Goal: Check status: Check status

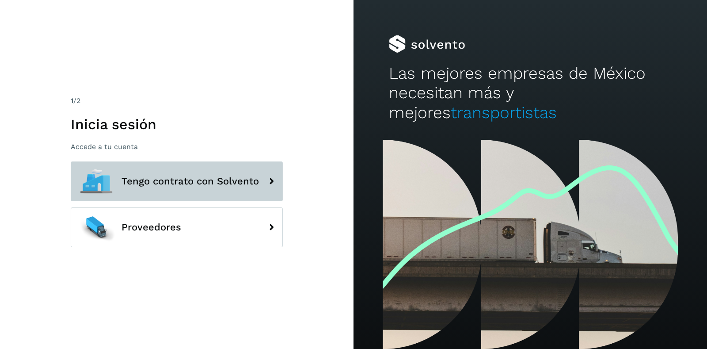
click at [169, 186] on span "Tengo contrato con Solvento" at bounding box center [191, 181] width 138 height 11
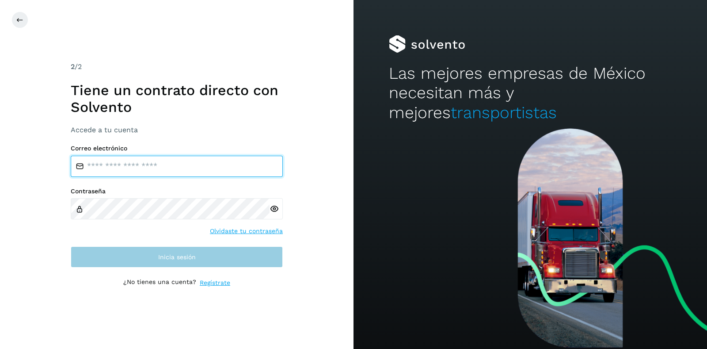
type input "**********"
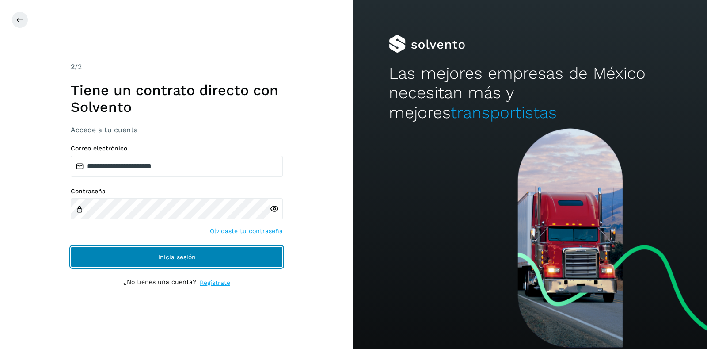
click at [175, 260] on span "Inicia sesión" at bounding box center [177, 257] width 38 height 6
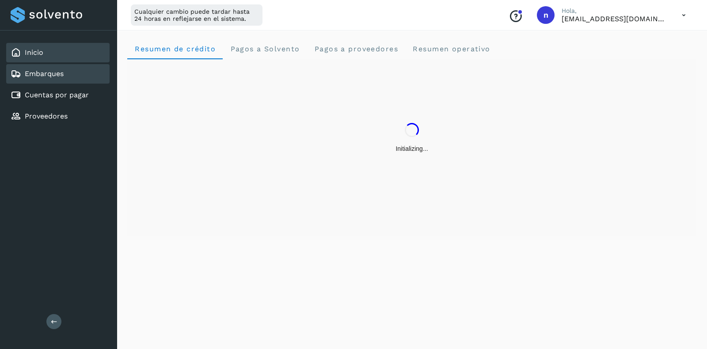
click at [53, 74] on link "Embarques" at bounding box center [44, 73] width 39 height 8
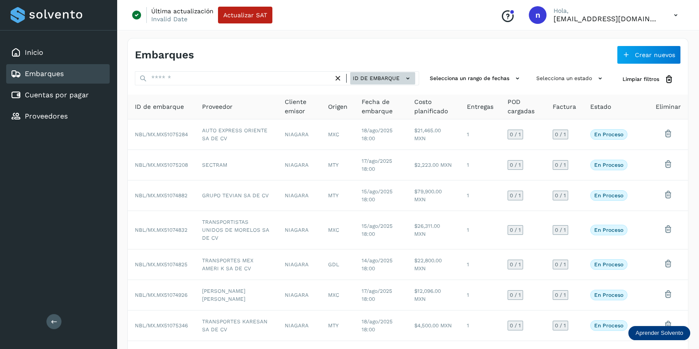
click at [386, 79] on span "ID de embarque" at bounding box center [376, 78] width 47 height 8
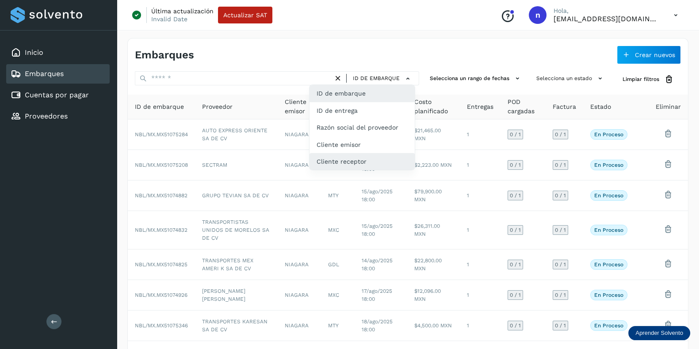
click at [368, 156] on div "Cliente receptor" at bounding box center [362, 161] width 105 height 17
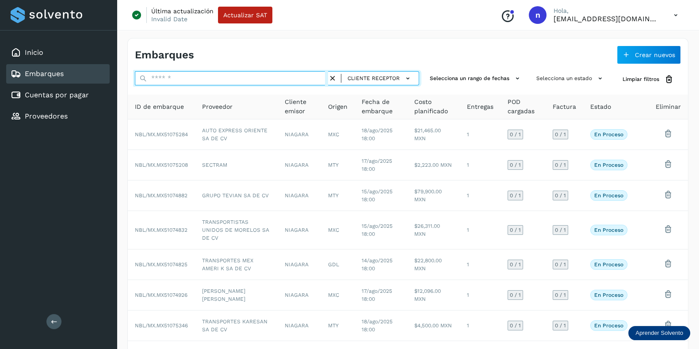
click at [269, 79] on input "text" at bounding box center [231, 78] width 193 height 14
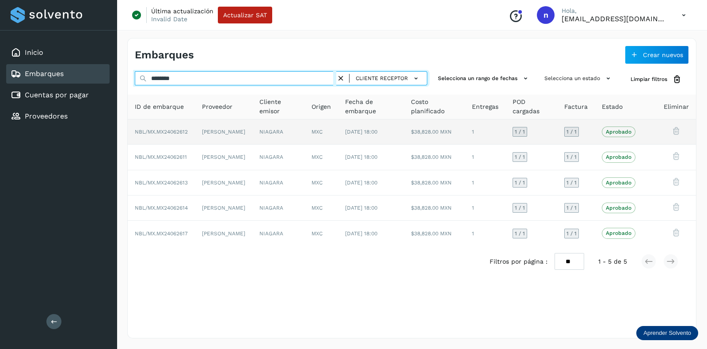
type input "********"
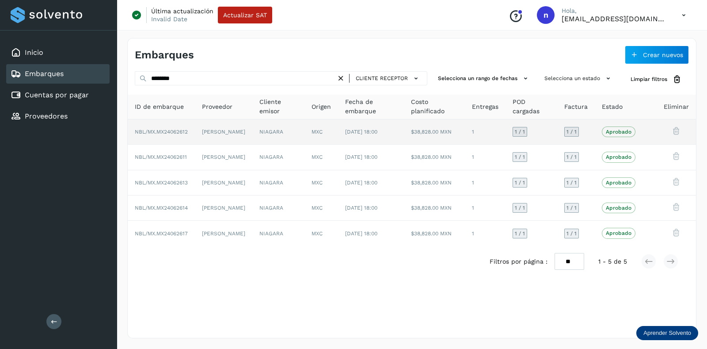
click at [350, 127] on td "[DATE] 18:00" at bounding box center [371, 131] width 66 height 25
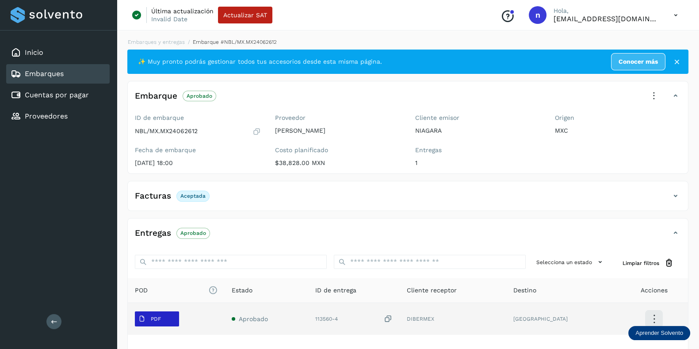
click at [154, 321] on p "PDF" at bounding box center [156, 319] width 10 height 6
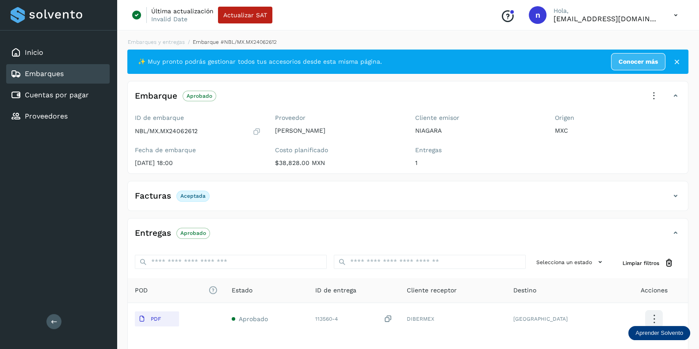
click at [254, 133] on icon at bounding box center [256, 131] width 8 height 9
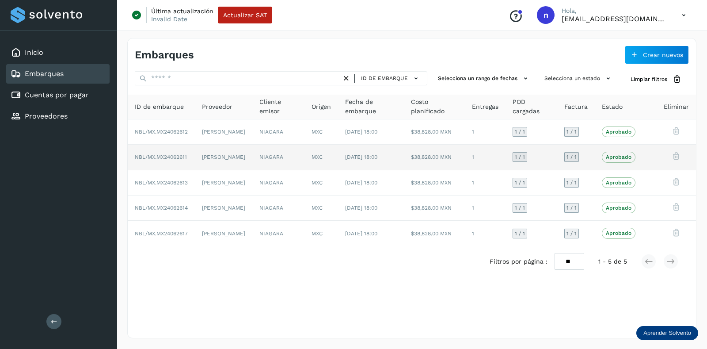
click at [361, 157] on span "[DATE] 18:00" at bounding box center [361, 157] width 32 height 6
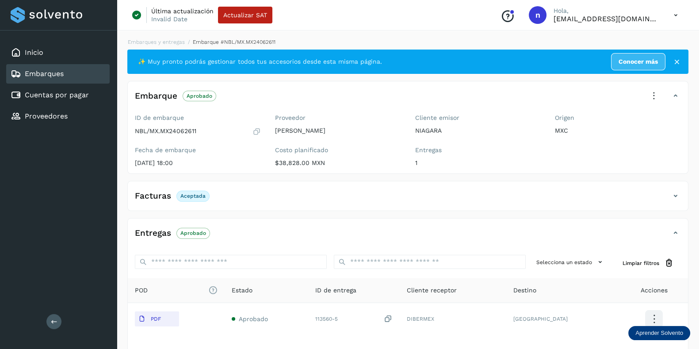
click at [257, 129] on icon at bounding box center [256, 131] width 8 height 9
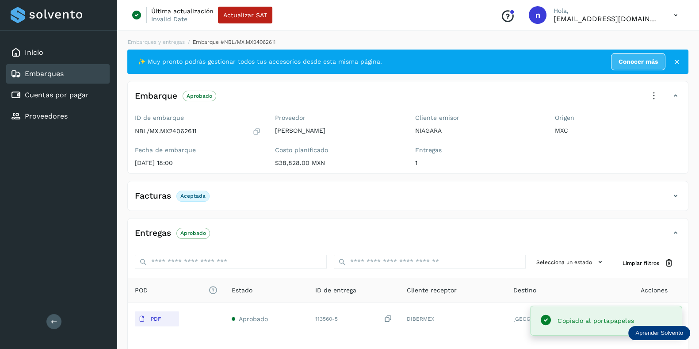
click at [257, 129] on icon at bounding box center [256, 131] width 8 height 9
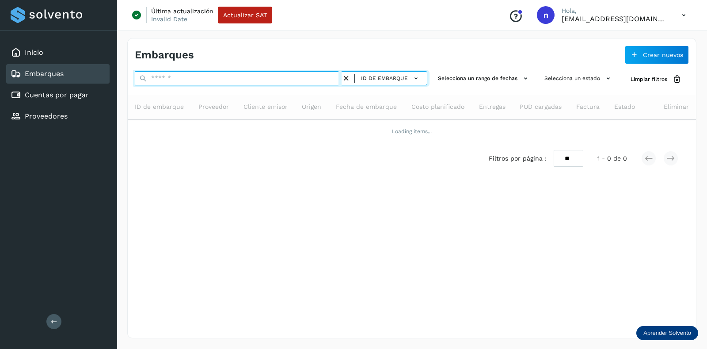
click at [216, 80] on input "text" at bounding box center [238, 78] width 207 height 14
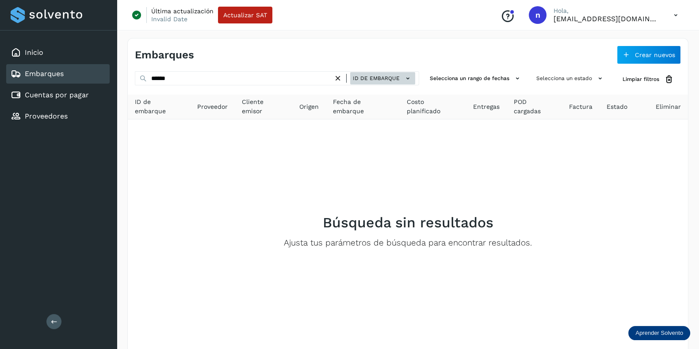
click at [403, 81] on button "ID de embarque" at bounding box center [382, 78] width 65 height 13
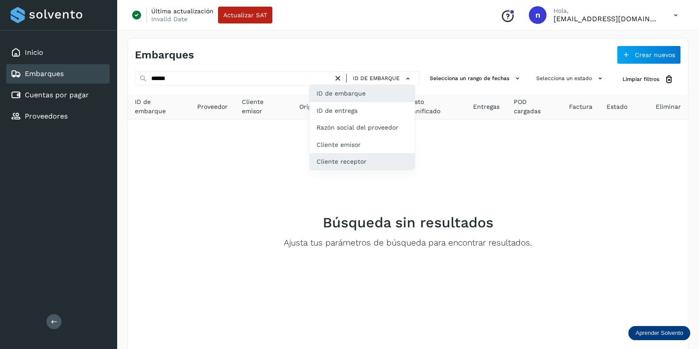
click at [370, 165] on div "Cliente receptor" at bounding box center [362, 161] width 105 height 17
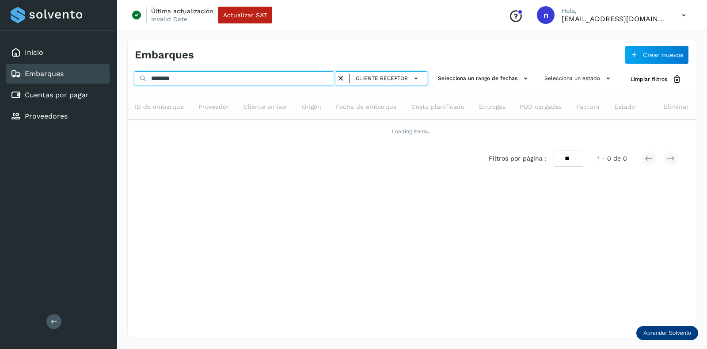
drag, startPoint x: 298, startPoint y: 80, endPoint x: 80, endPoint y: 73, distance: 218.5
click at [80, 73] on div "Inicio Embarques Cuentas por pagar Proveedores Salir Última actualización Inval…" at bounding box center [353, 174] width 707 height 349
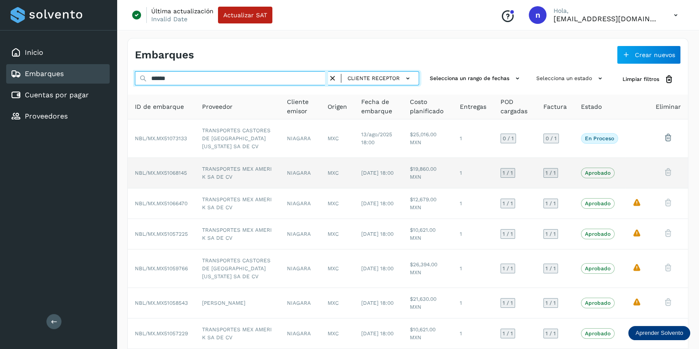
type input "******"
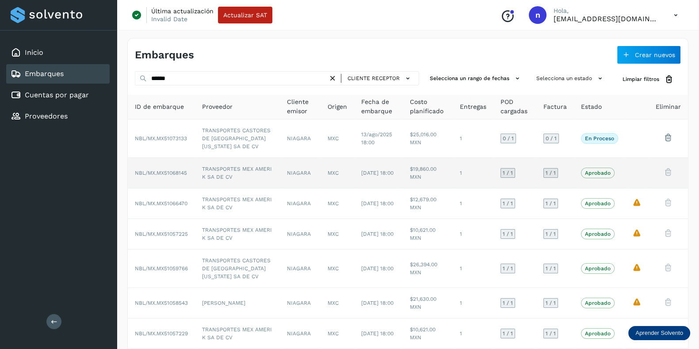
click at [360, 171] on td "[DATE] 18:00" at bounding box center [378, 173] width 49 height 31
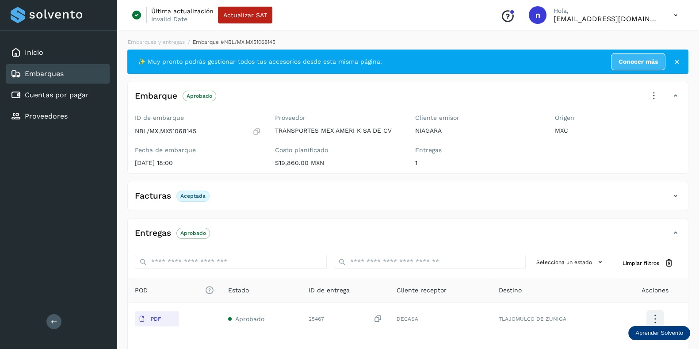
click at [256, 132] on icon at bounding box center [256, 131] width 8 height 9
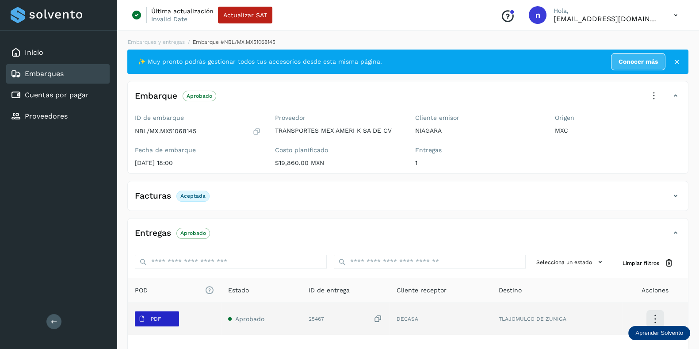
click at [168, 317] on button "PDF" at bounding box center [157, 318] width 44 height 15
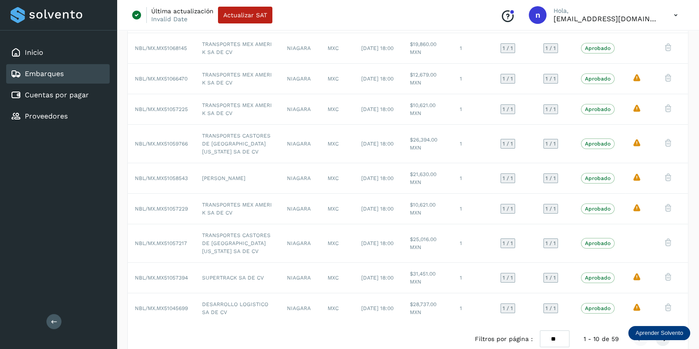
scroll to position [140, 0]
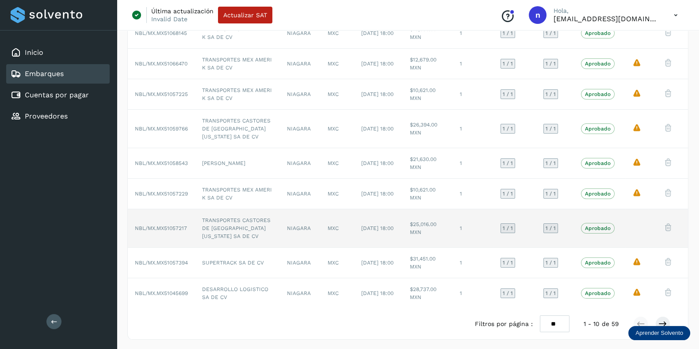
click at [437, 231] on td "$25,016.00 MXN" at bounding box center [428, 228] width 50 height 38
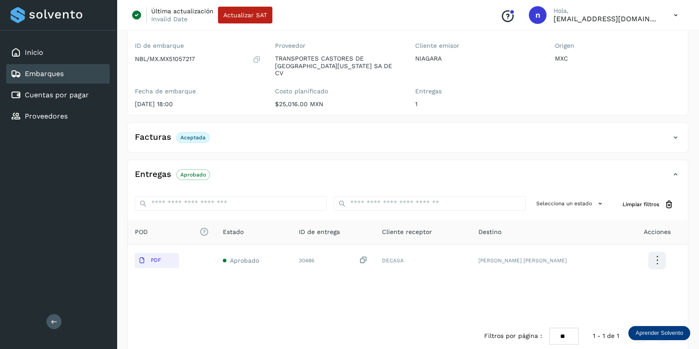
scroll to position [77, 0]
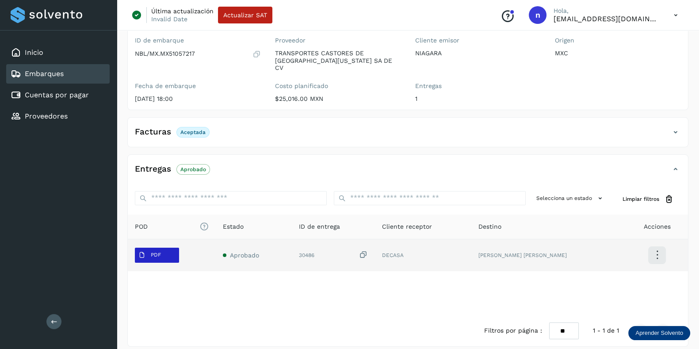
click at [167, 252] on button "PDF" at bounding box center [157, 255] width 44 height 15
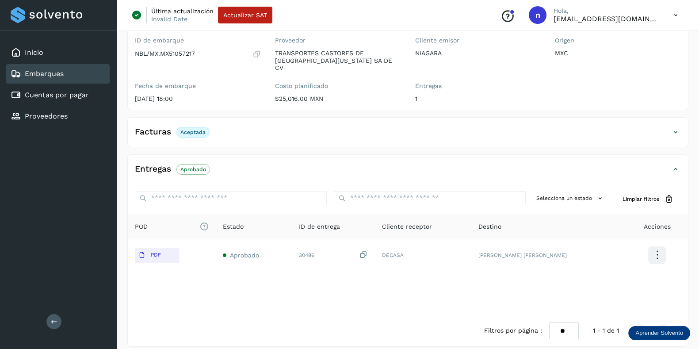
click at [256, 54] on icon at bounding box center [256, 54] width 8 height 9
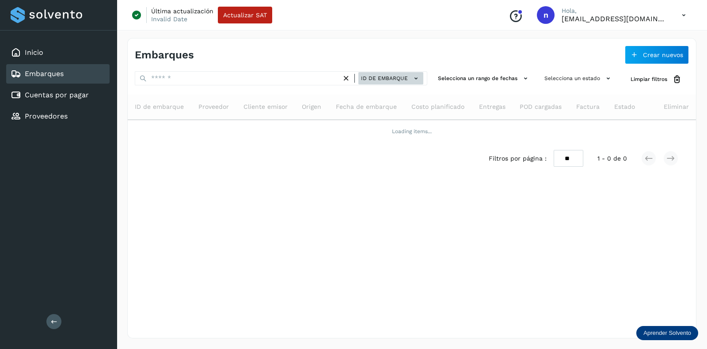
click at [394, 76] on span "ID de embarque" at bounding box center [384, 78] width 47 height 8
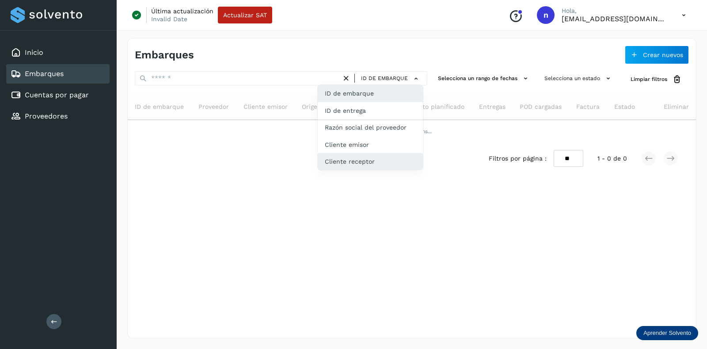
click at [347, 159] on div "Cliente receptor" at bounding box center [370, 161] width 105 height 17
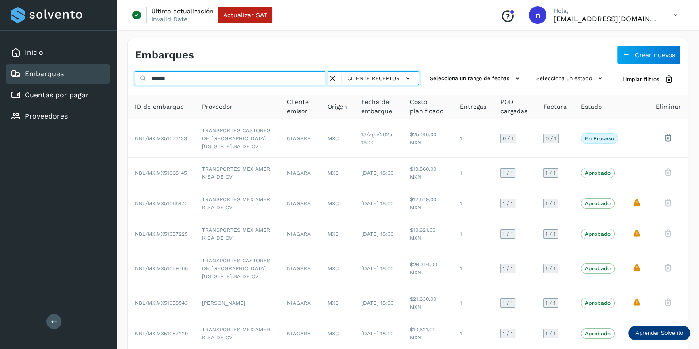
drag, startPoint x: 192, startPoint y: 75, endPoint x: 102, endPoint y: 63, distance: 91.4
click at [102, 63] on div "Inicio Embarques Cuentas por pagar Proveedores Salir Última actualización Inval…" at bounding box center [349, 245] width 699 height 490
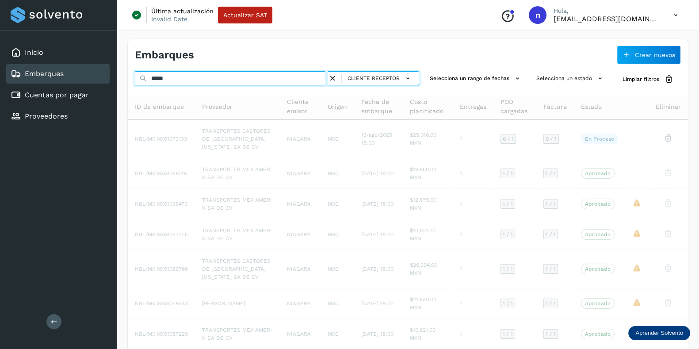
type input "*****"
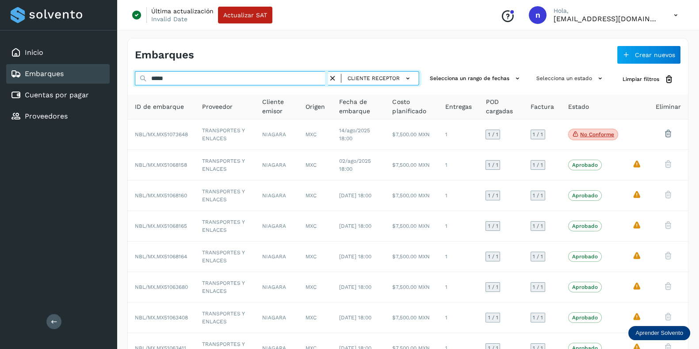
scroll to position [116, 0]
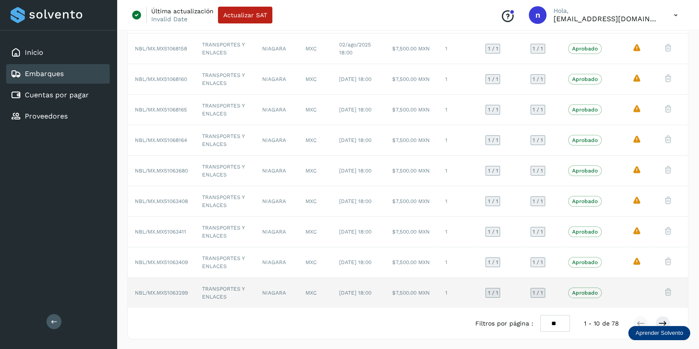
click at [455, 294] on td "1" at bounding box center [458, 293] width 41 height 30
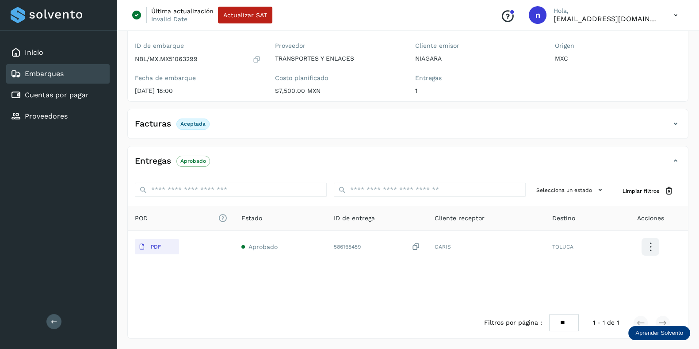
scroll to position [71, 0]
click at [256, 60] on icon at bounding box center [256, 60] width 8 height 9
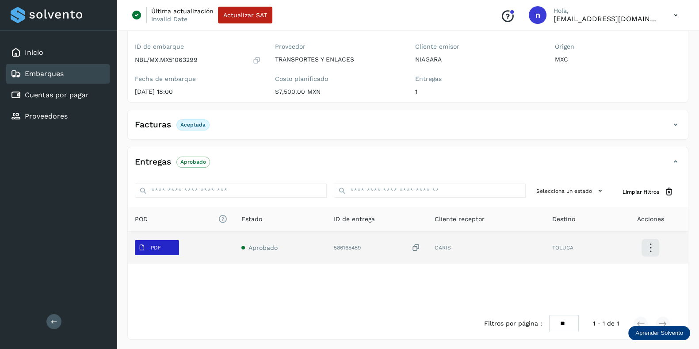
click at [165, 251] on button "PDF" at bounding box center [157, 247] width 44 height 15
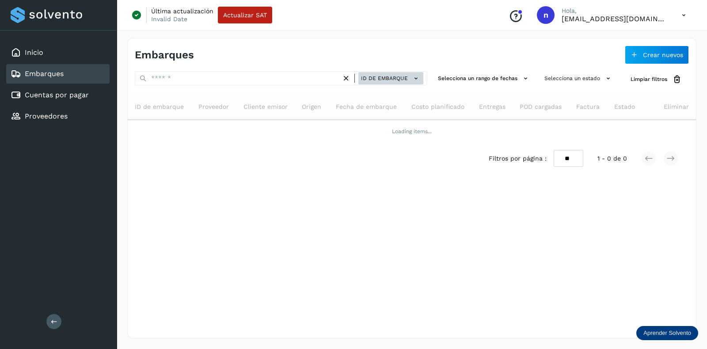
click at [404, 75] on span "ID de embarque" at bounding box center [384, 78] width 47 height 8
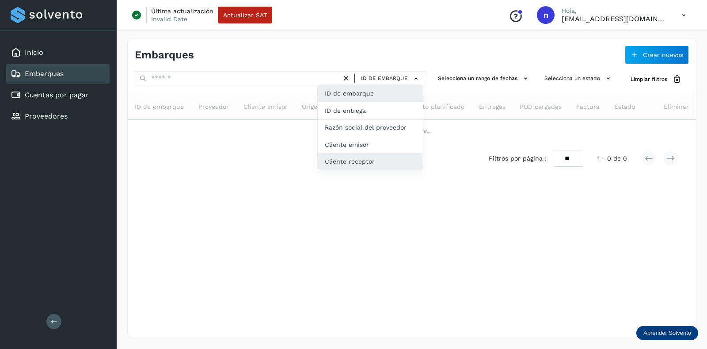
click at [363, 156] on div "Cliente receptor" at bounding box center [370, 161] width 105 height 17
type input "*****"
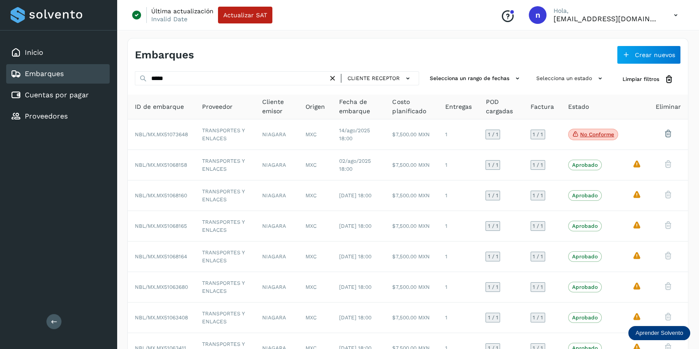
scroll to position [116, 0]
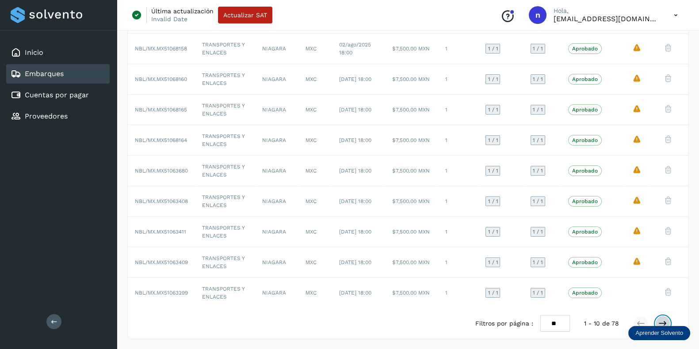
click at [663, 319] on icon at bounding box center [662, 323] width 9 height 9
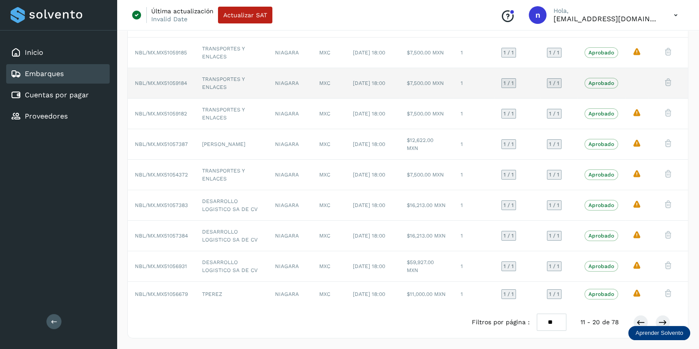
click at [487, 82] on td "1" at bounding box center [474, 83] width 41 height 31
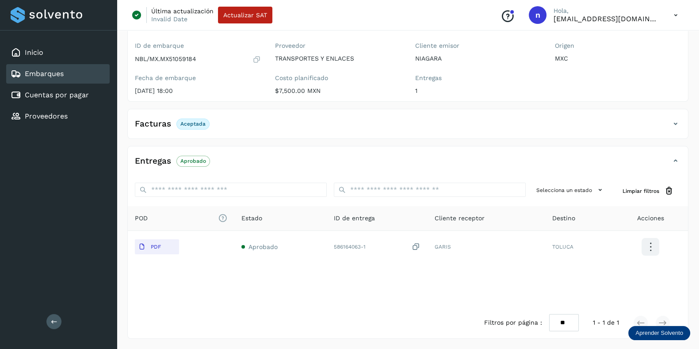
scroll to position [71, 0]
click at [256, 60] on icon at bounding box center [256, 60] width 8 height 9
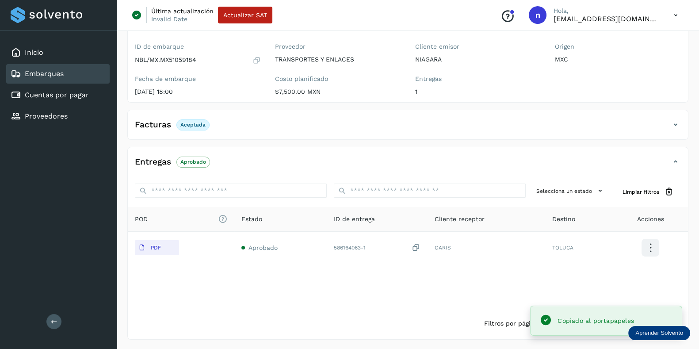
click at [256, 60] on icon at bounding box center [256, 60] width 8 height 9
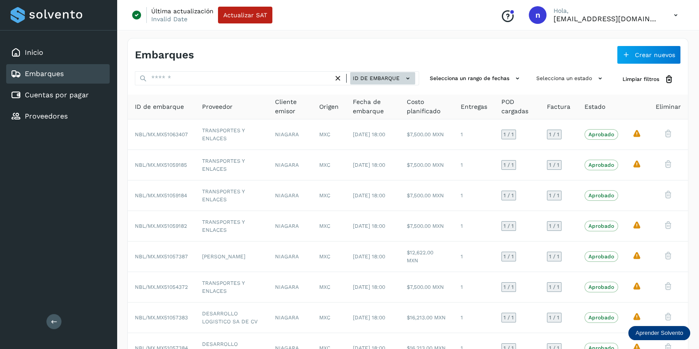
click at [360, 83] on button "ID de embarque" at bounding box center [382, 78] width 65 height 13
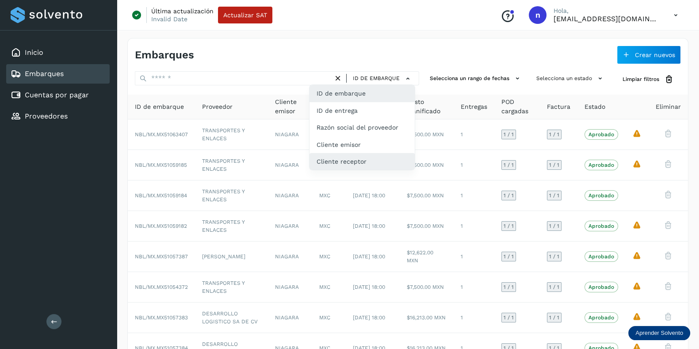
click at [352, 167] on div "Cliente receptor" at bounding box center [362, 161] width 105 height 17
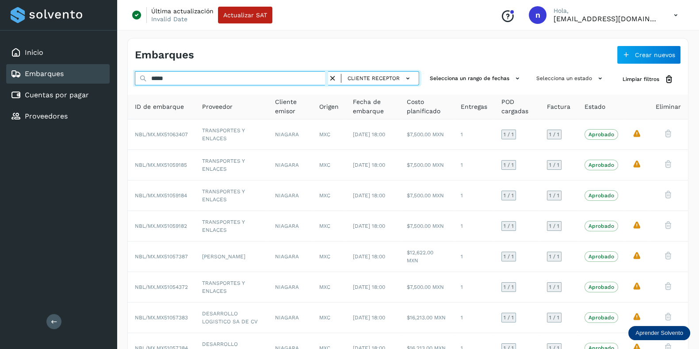
drag, startPoint x: 281, startPoint y: 77, endPoint x: 128, endPoint y: 83, distance: 152.7
click at [128, 83] on div "***** Cliente receptor Selecciona un rango de fechas Selecciona un estado Limpi…" at bounding box center [408, 79] width 560 height 16
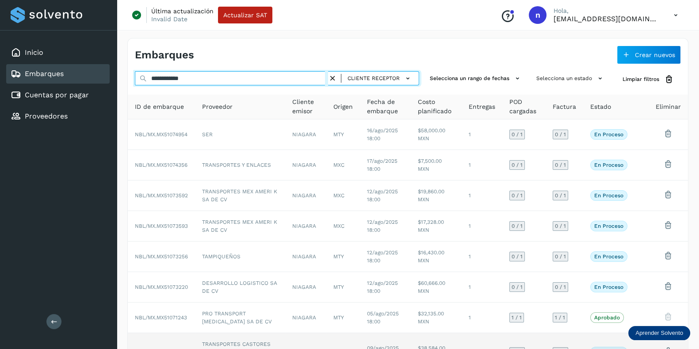
type input "**********"
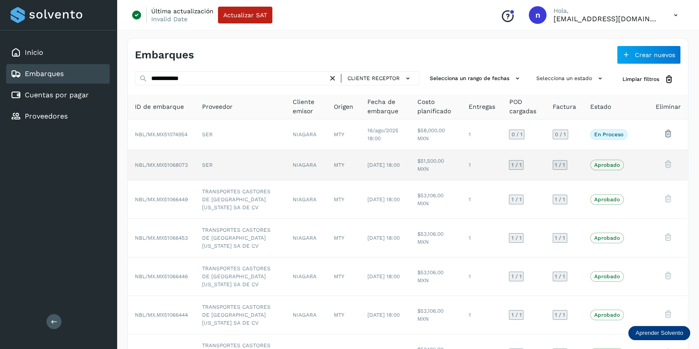
click at [430, 162] on td "$51,500.00 MXN" at bounding box center [435, 165] width 51 height 31
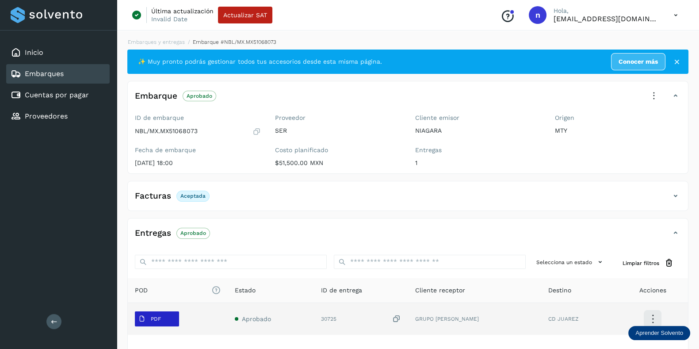
click at [164, 320] on span "PDF" at bounding box center [150, 319] width 30 height 14
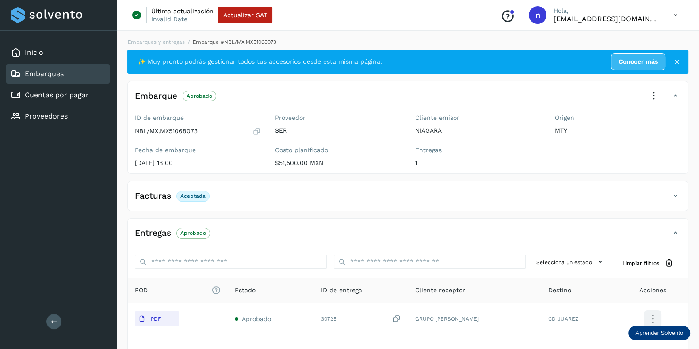
click at [254, 130] on icon at bounding box center [256, 131] width 8 height 9
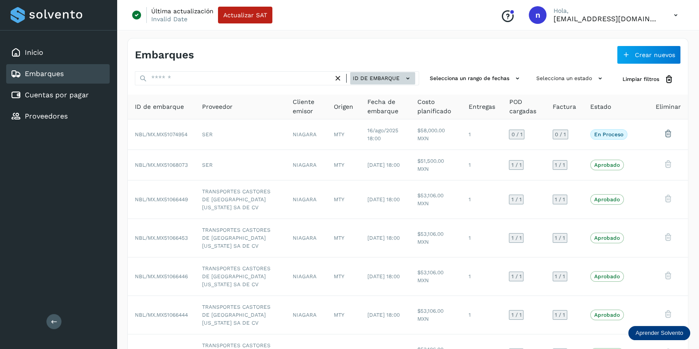
click at [369, 80] on span "ID de embarque" at bounding box center [376, 78] width 47 height 8
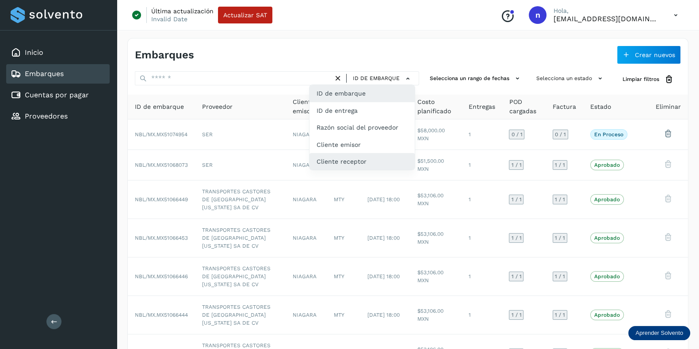
click at [362, 165] on div "Cliente receptor" at bounding box center [362, 161] width 105 height 17
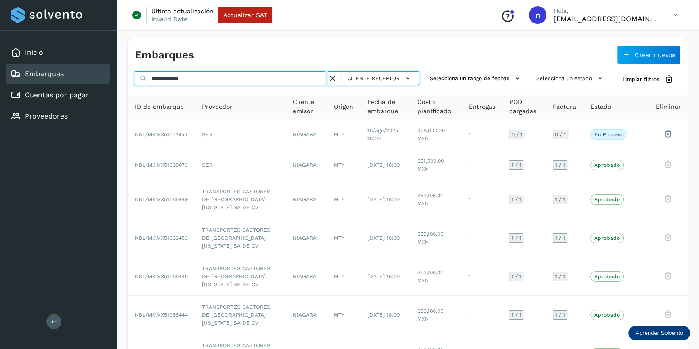
drag, startPoint x: 248, startPoint y: 74, endPoint x: 54, endPoint y: 64, distance: 194.4
click at [54, 64] on div "**********" at bounding box center [349, 261] width 699 height 522
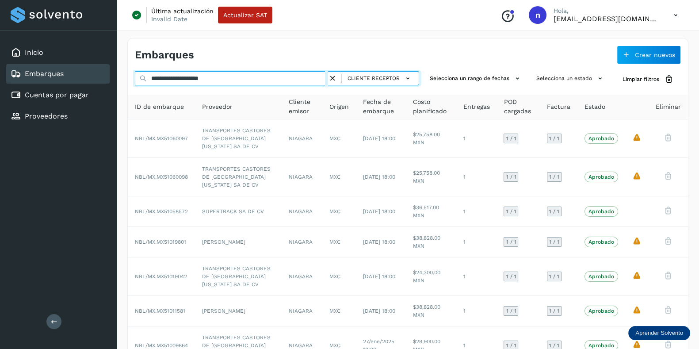
type input "**********"
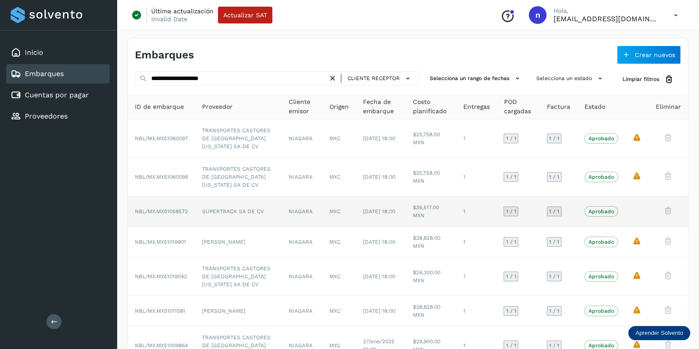
click at [460, 209] on td "1" at bounding box center [476, 211] width 41 height 31
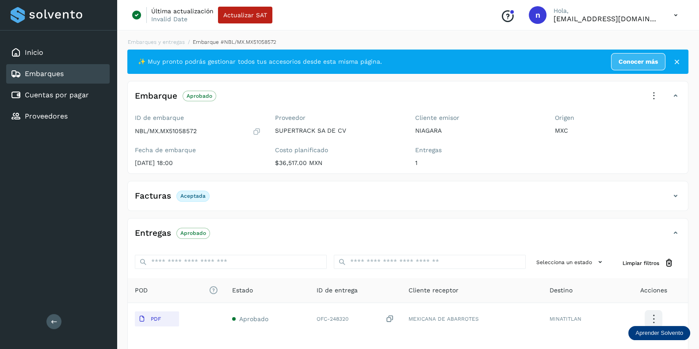
click at [256, 131] on icon at bounding box center [256, 131] width 8 height 9
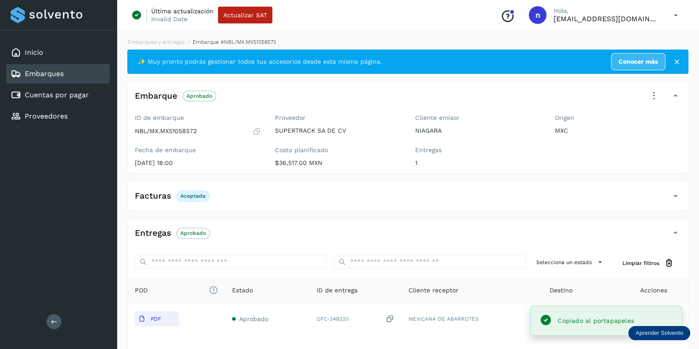
click at [256, 131] on icon at bounding box center [256, 131] width 8 height 9
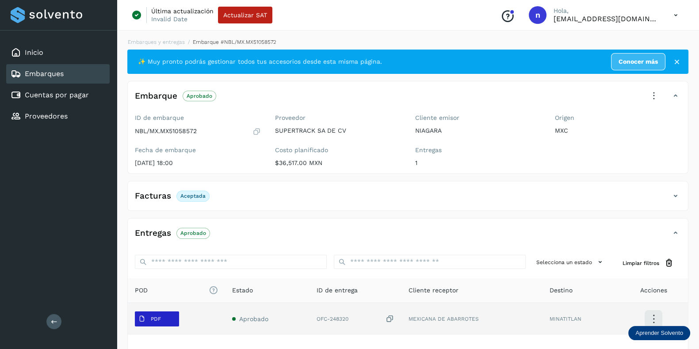
click at [160, 319] on p "PDF" at bounding box center [156, 319] width 10 height 6
